Goal: Information Seeking & Learning: Learn about a topic

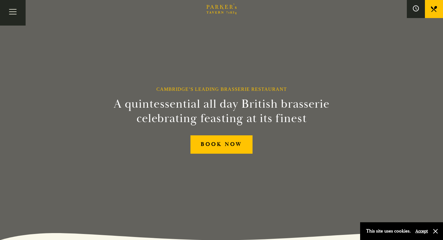
click at [432, 8] on icon at bounding box center [434, 9] width 6 height 6
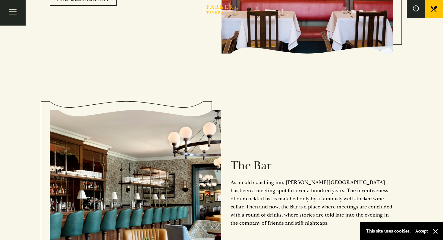
scroll to position [637, 0]
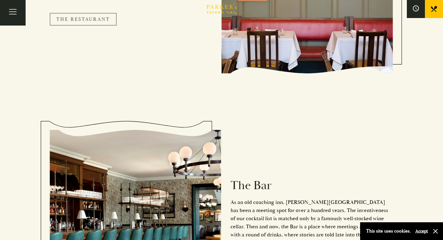
click at [99, 13] on link "The Restaurant" at bounding box center [83, 19] width 67 height 13
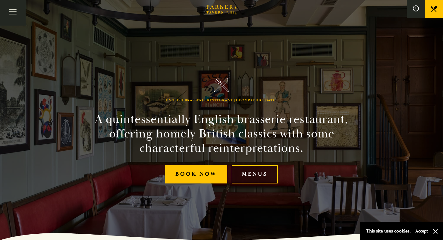
click at [257, 172] on link "Menus" at bounding box center [255, 174] width 46 height 18
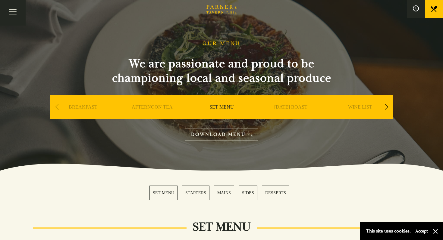
scroll to position [12, 0]
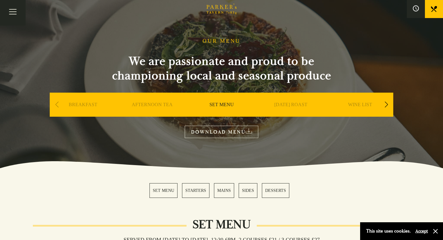
click at [223, 188] on link "MAINS" at bounding box center [224, 191] width 20 height 15
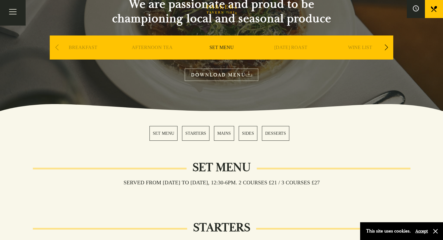
scroll to position [69, 0]
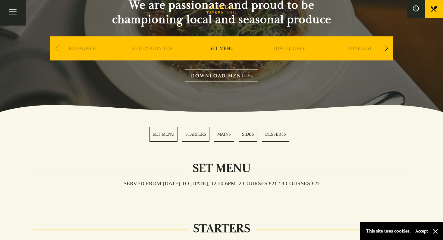
click at [390, 49] on div "Next slide" at bounding box center [386, 48] width 8 height 13
click at [359, 47] on link "A LA CARTE" at bounding box center [360, 58] width 28 height 24
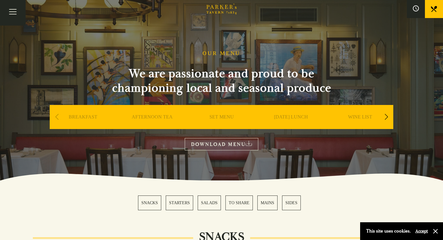
click at [291, 116] on link "SUNDAY LUNCH" at bounding box center [291, 126] width 34 height 24
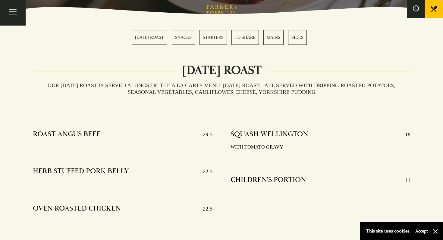
scroll to position [165, 0]
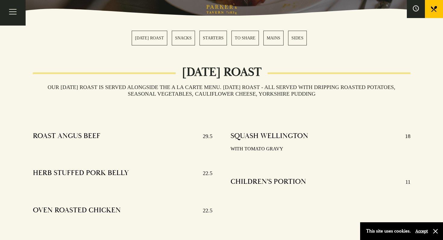
click at [297, 37] on link "SIDES" at bounding box center [297, 38] width 19 height 15
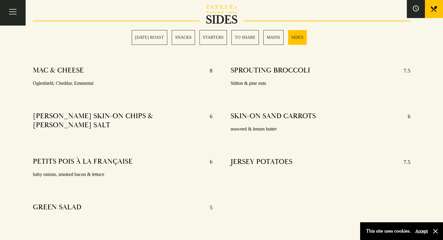
scroll to position [1342, 0]
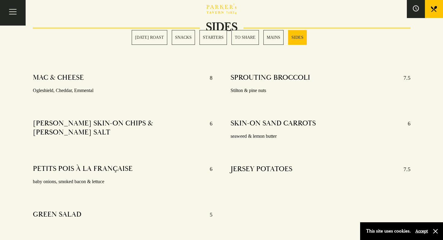
click at [280, 38] on link "MAINS" at bounding box center [273, 37] width 20 height 15
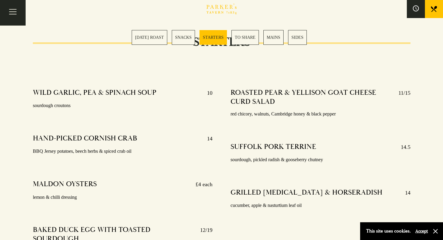
scroll to position [600, 0]
